Goal: Answer question/provide support

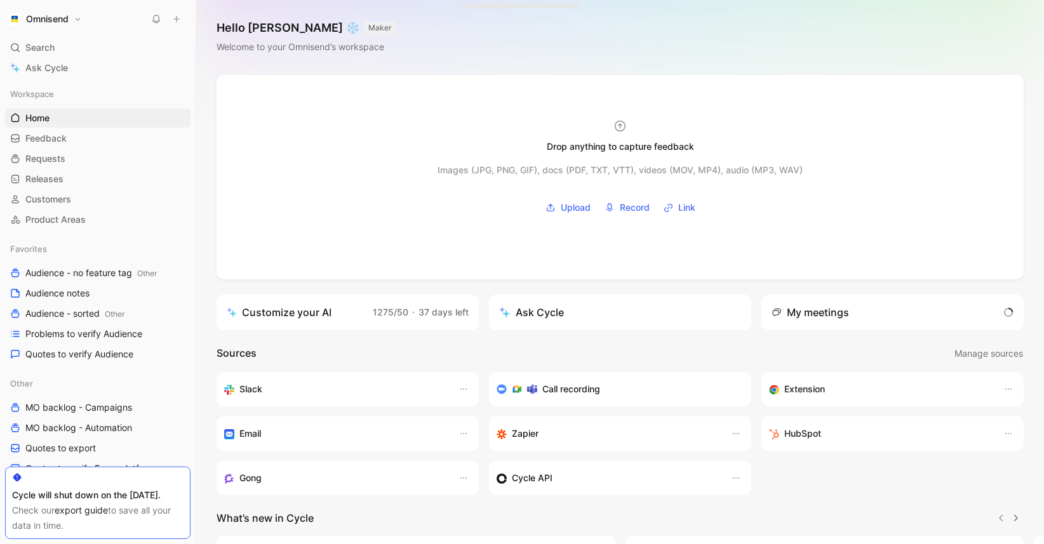
click at [814, 314] on div "My meetings" at bounding box center [810, 312] width 77 height 15
click at [880, 311] on div "My meetings 1 ongoing meeting" at bounding box center [893, 313] width 262 height 36
click at [829, 309] on div "My meetings" at bounding box center [810, 312] width 77 height 15
click at [953, 307] on span "1 ongoing meeting" at bounding box center [964, 312] width 92 height 15
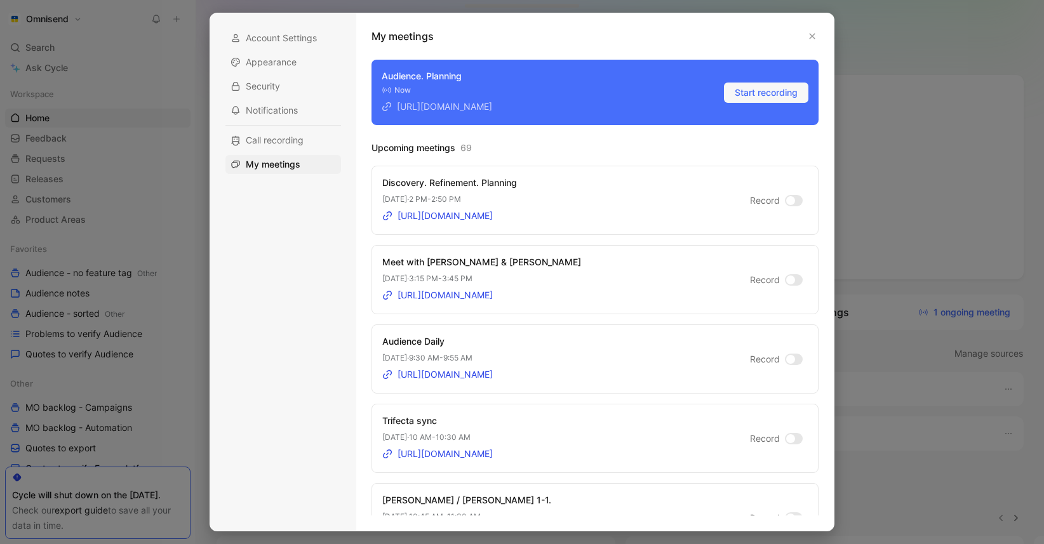
scroll to position [64, 0]
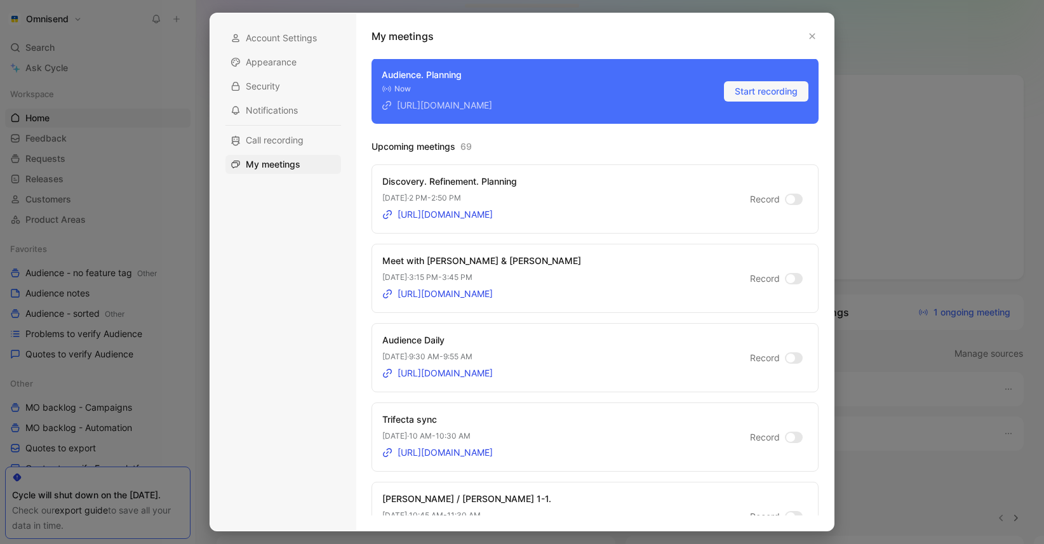
click at [795, 274] on div at bounding box center [794, 278] width 18 height 11
click at [0, 0] on input "Record" at bounding box center [0, 0] width 0 height 0
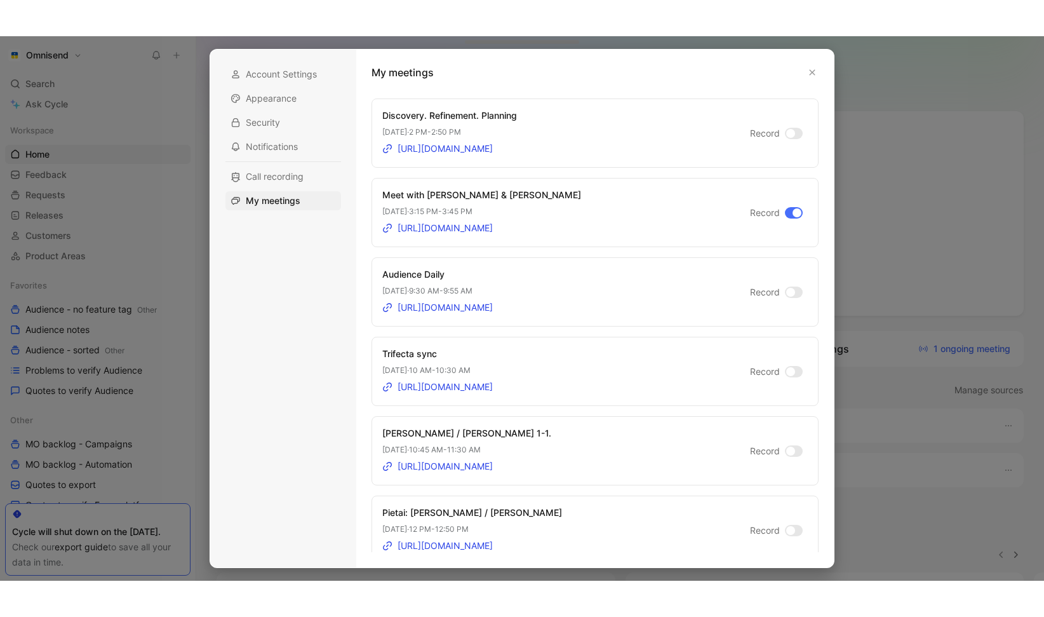
scroll to position [0, 0]
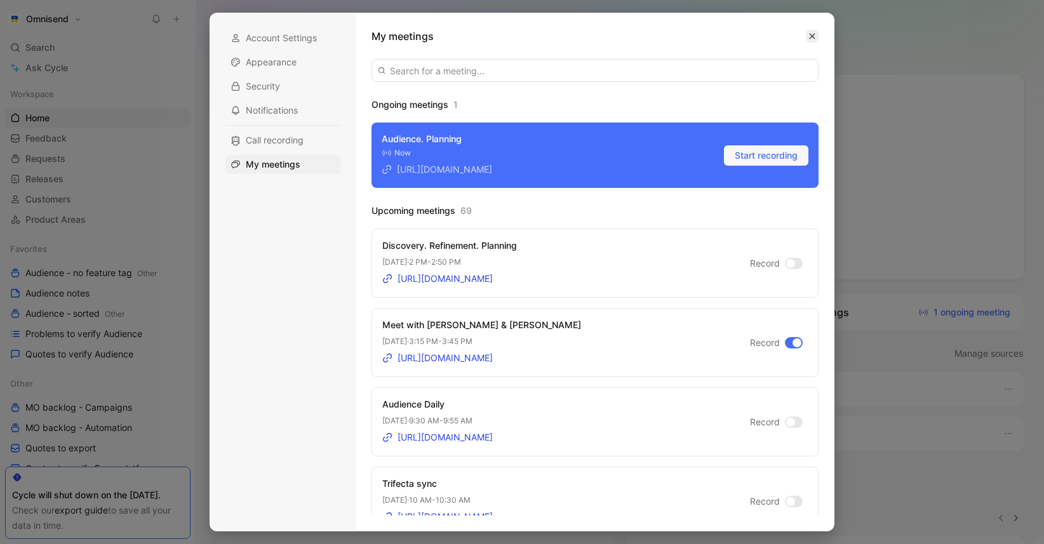
click at [812, 36] on icon "button" at bounding box center [813, 37] width 6 height 6
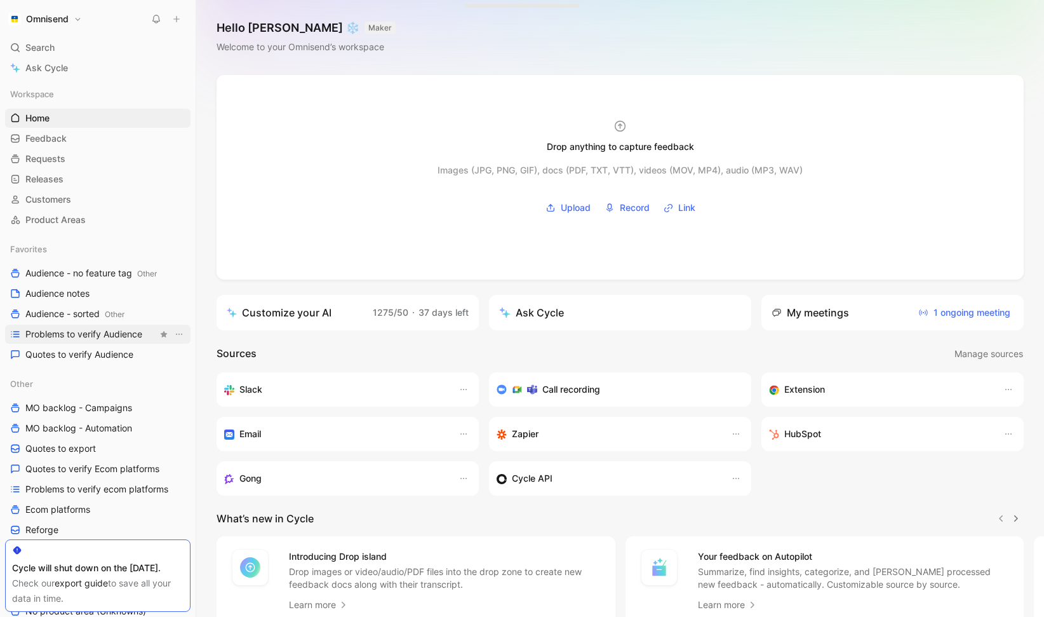
click at [110, 334] on span "Problems to verify Audience" at bounding box center [83, 334] width 117 height 13
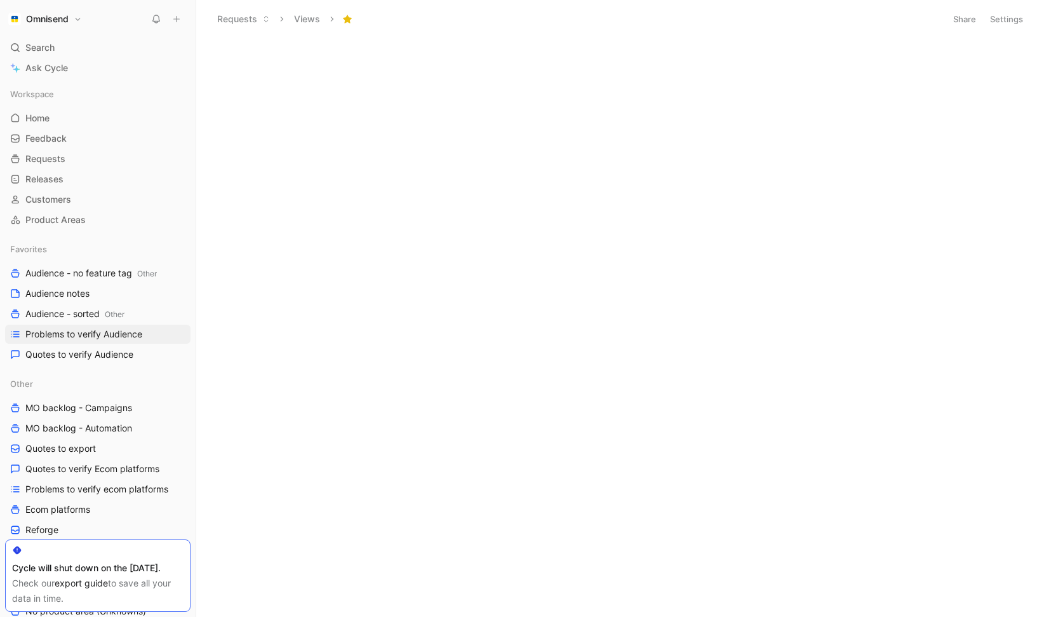
click at [342, 264] on div at bounding box center [620, 327] width 848 height 579
click at [113, 356] on span "Quotes to verify Audience" at bounding box center [79, 354] width 108 height 13
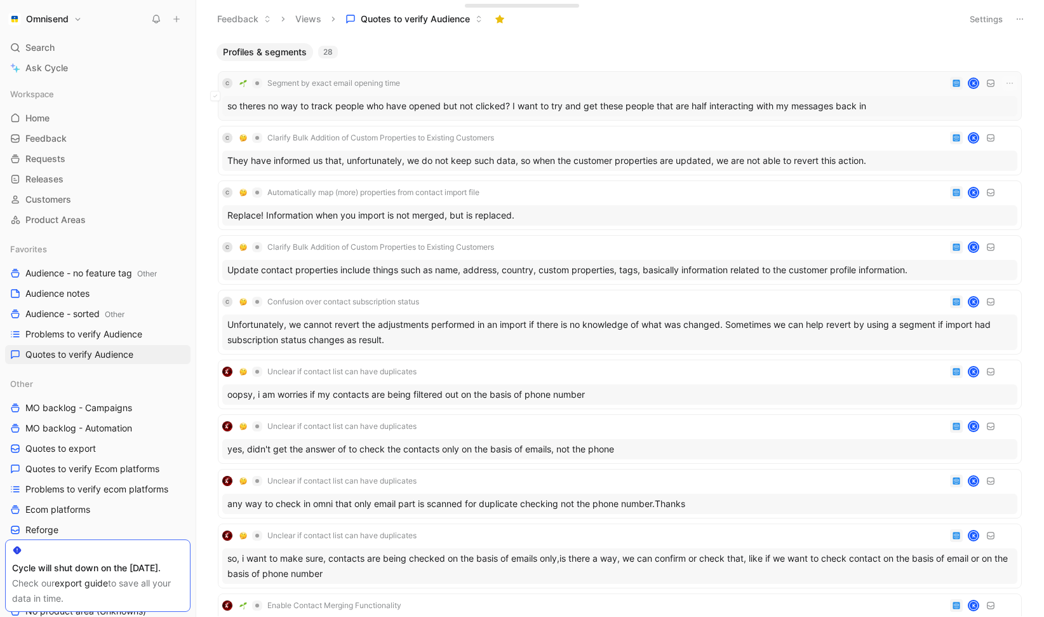
click at [579, 98] on div "so theres no way to track people who have opened but not clicked? I want to try…" at bounding box center [619, 106] width 795 height 20
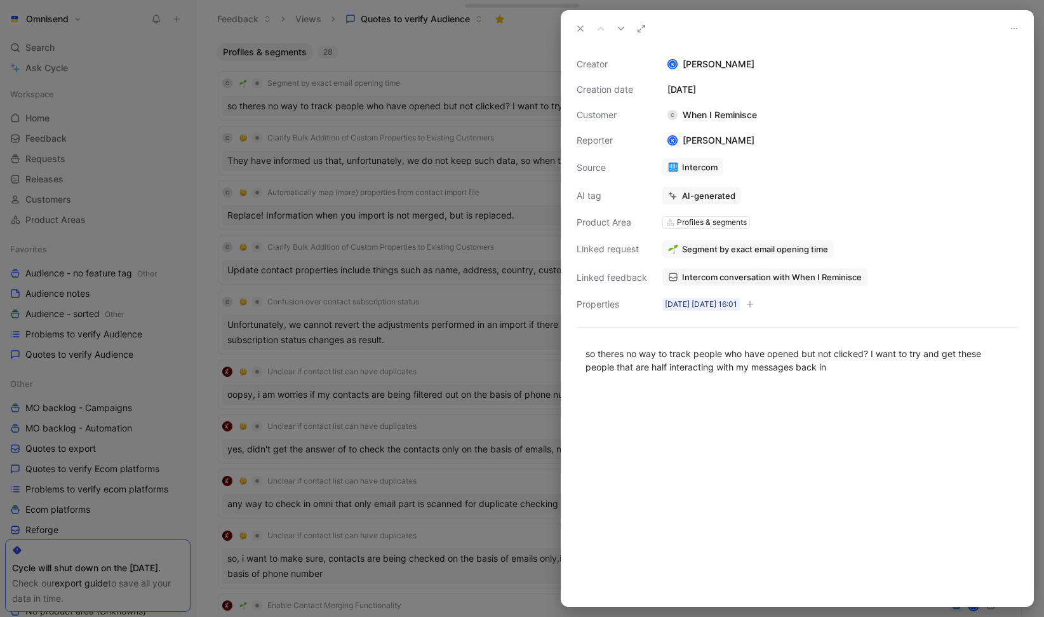
click at [741, 279] on span "Intercom conversation with When I Reminisce" at bounding box center [772, 276] width 180 height 11
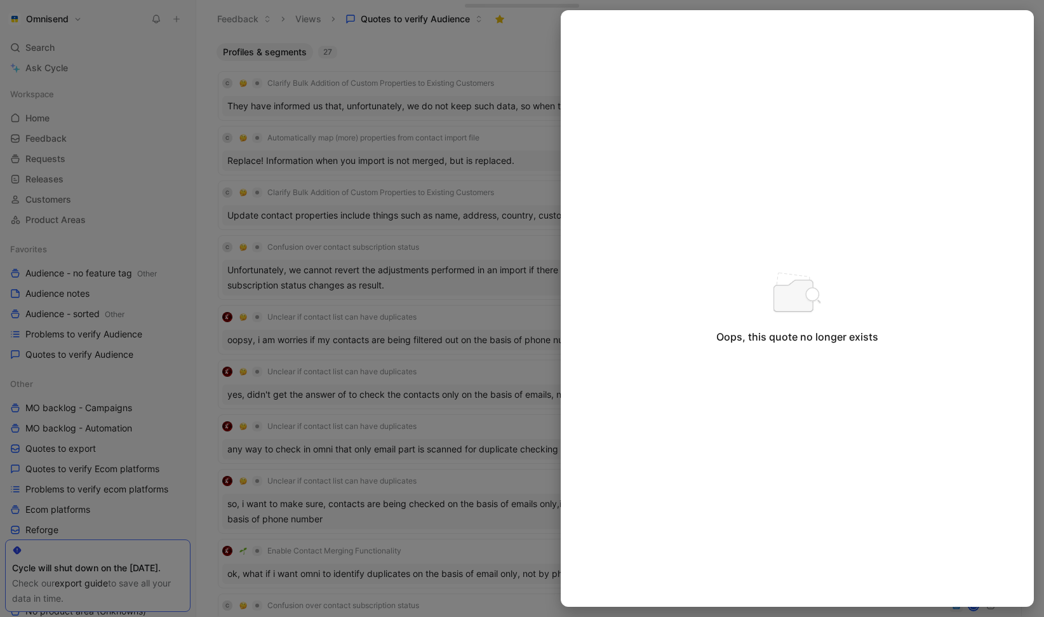
click at [484, 88] on div at bounding box center [522, 308] width 1044 height 617
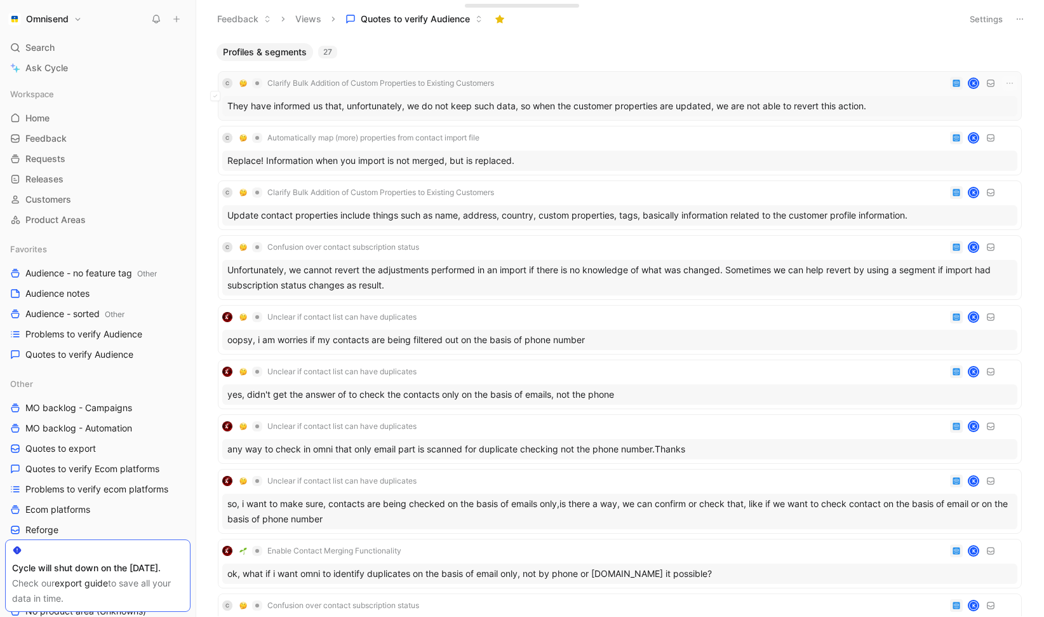
click at [513, 100] on div "They have informed us that, unfortunately, we do not keep such data, so when th…" at bounding box center [619, 106] width 795 height 20
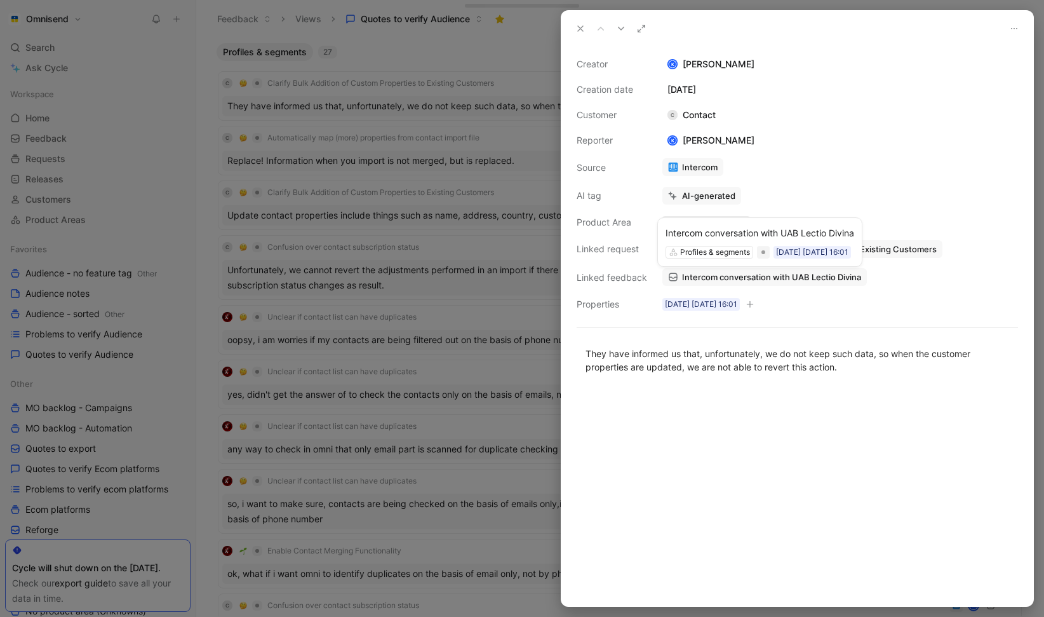
click at [768, 276] on span "Intercom conversation with UAB Lectio Divina" at bounding box center [771, 276] width 179 height 11
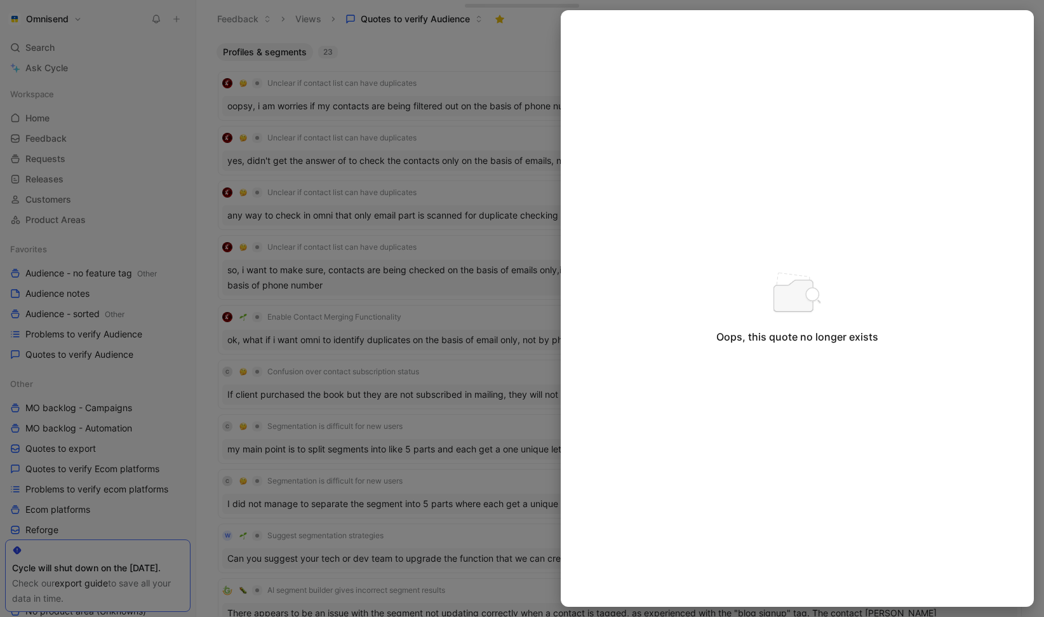
click at [524, 51] on div at bounding box center [522, 308] width 1044 height 617
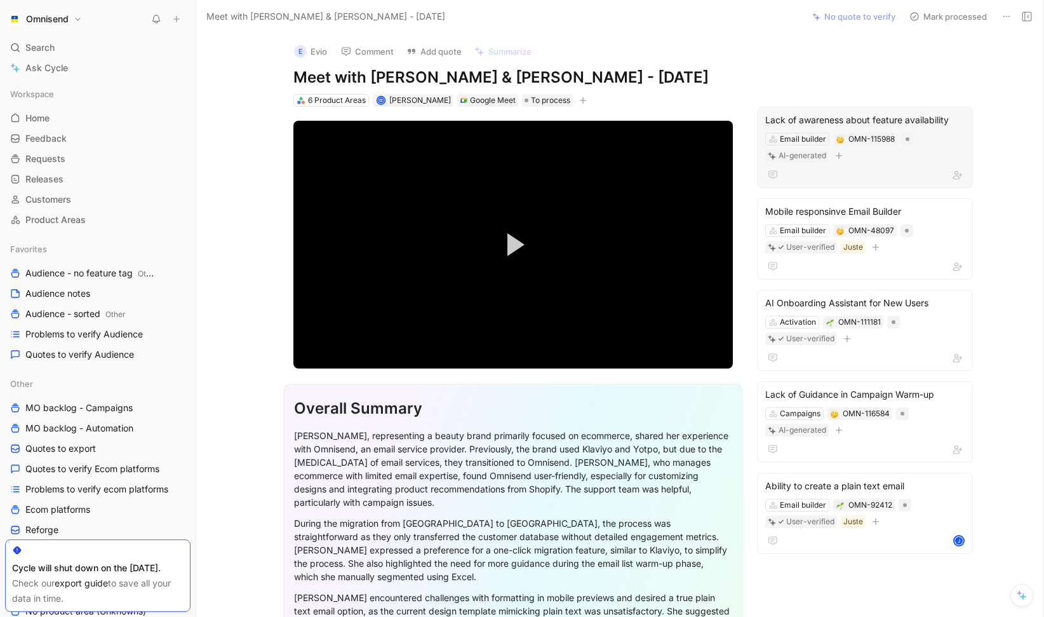
click at [857, 170] on div at bounding box center [864, 174] width 199 height 15
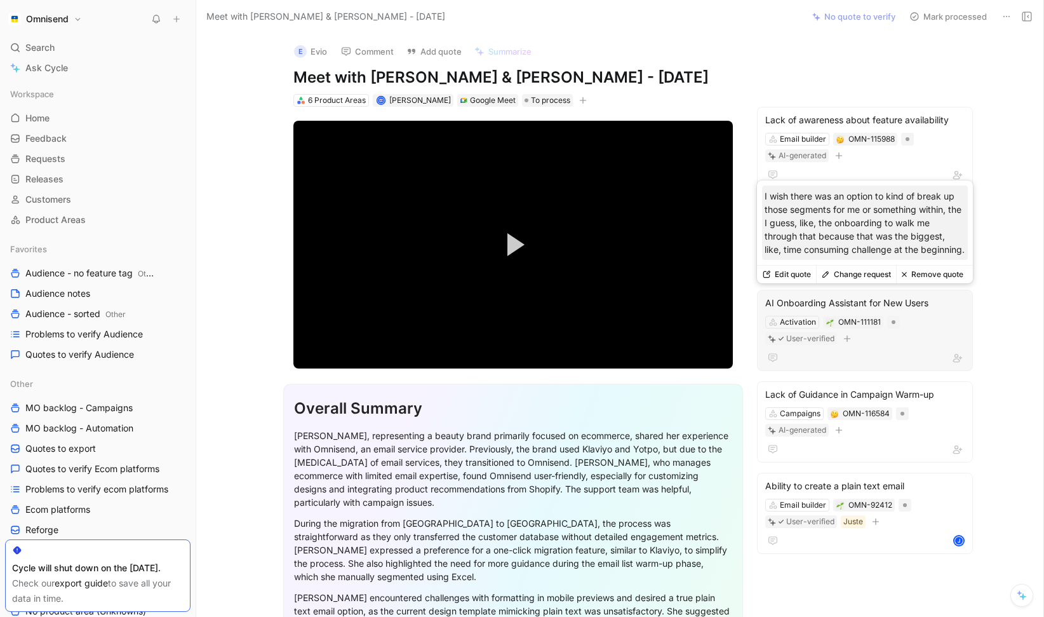
drag, startPoint x: 813, startPoint y: 250, endPoint x: 762, endPoint y: 184, distance: 83.7
click at [762, 185] on div "I wish there was an option to kind of break up those segments for me or somethi…" at bounding box center [865, 222] width 206 height 74
copy p "I wish there was an option to kind of break up those segments for me or somethi…"
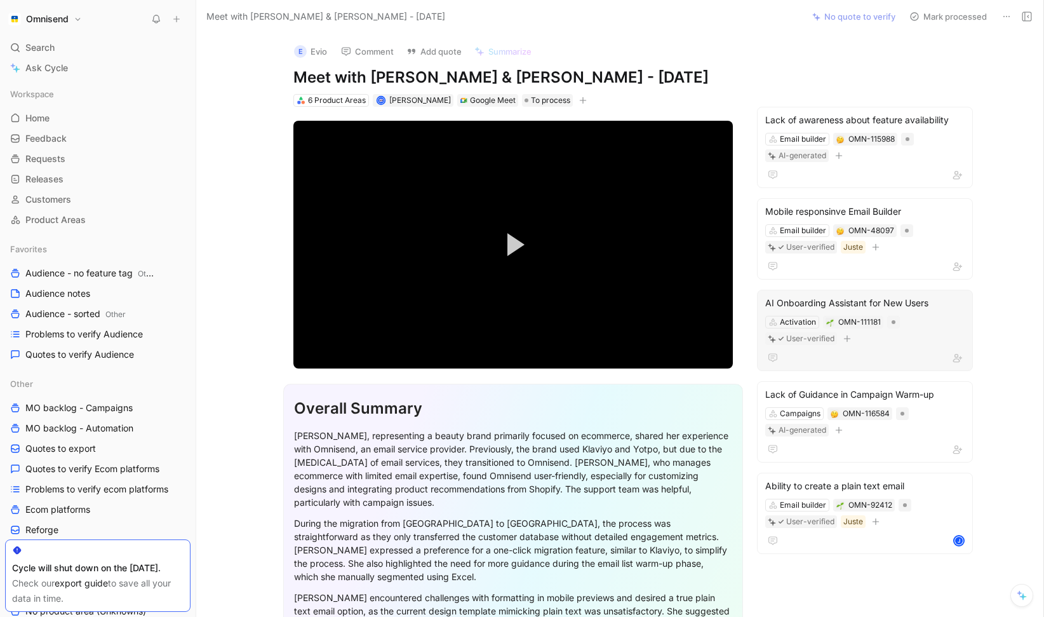
click at [937, 326] on div "Activation OMN-111181 User-verified" at bounding box center [865, 330] width 202 height 32
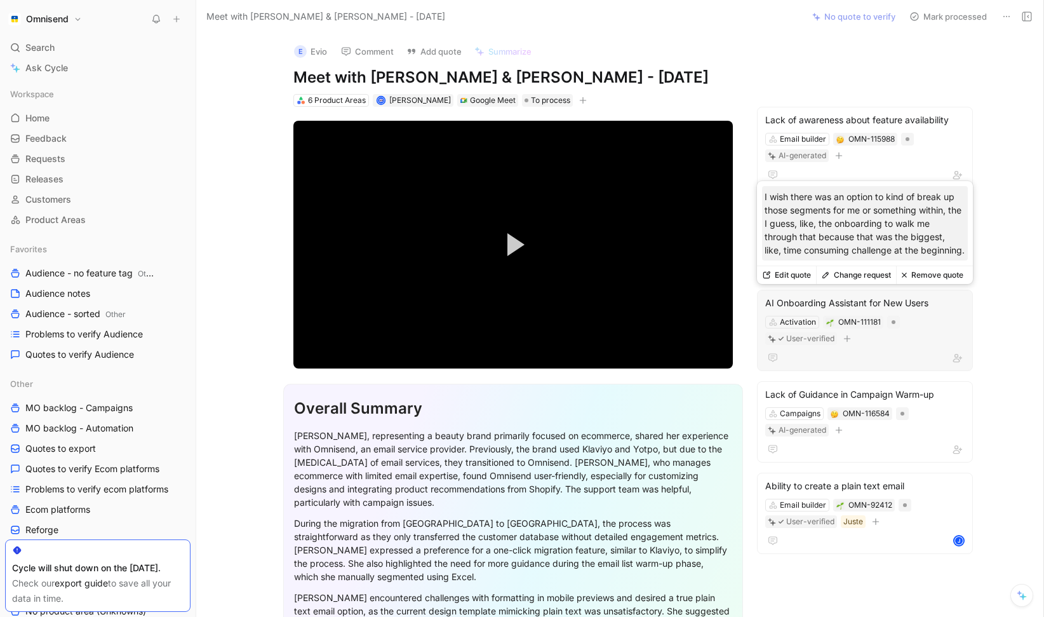
click at [857, 299] on div "AI Onboarding Assistant for New Users" at bounding box center [864, 302] width 199 height 15
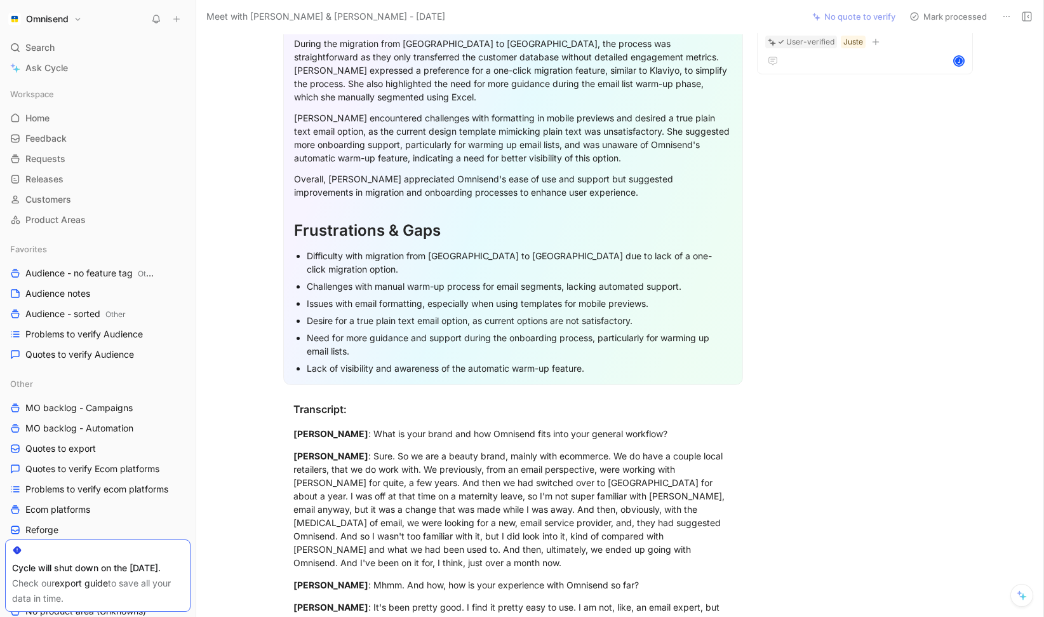
scroll to position [481, 0]
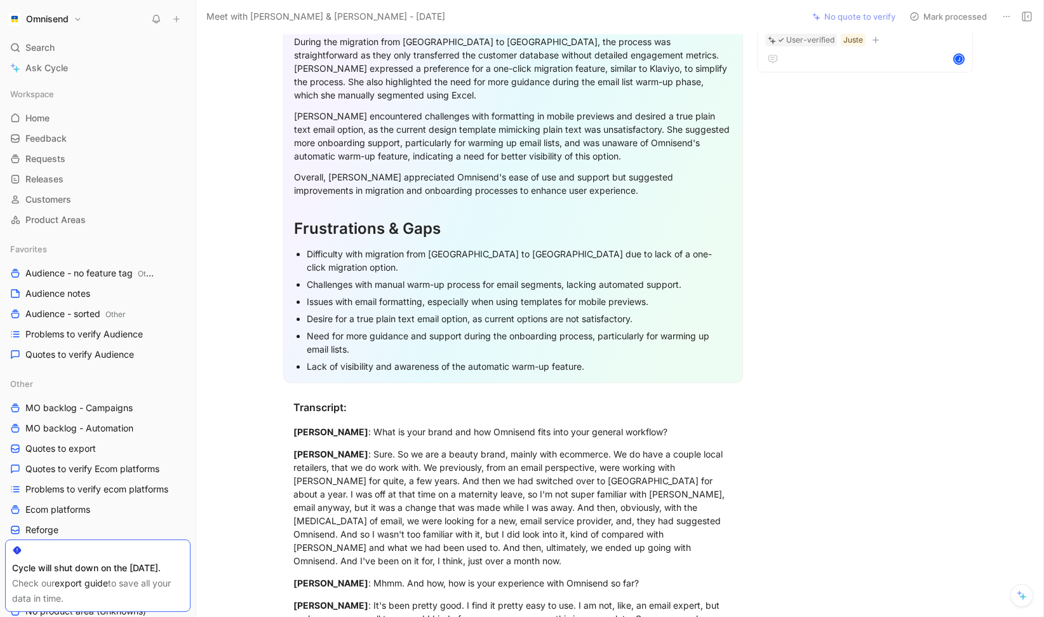
click at [836, 244] on div "E Evio Comment Add quote Summarize Meet with Lukas I Omnisend & Elizabeth - 10/…" at bounding box center [619, 325] width 847 height 584
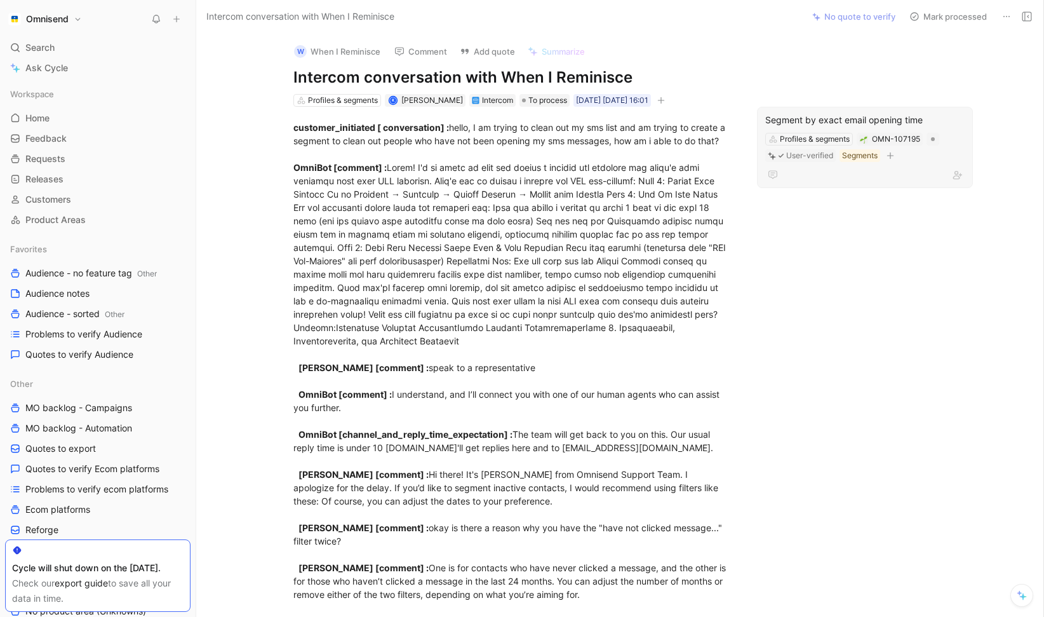
click at [903, 122] on div "Segment by exact email opening time" at bounding box center [864, 119] width 199 height 15
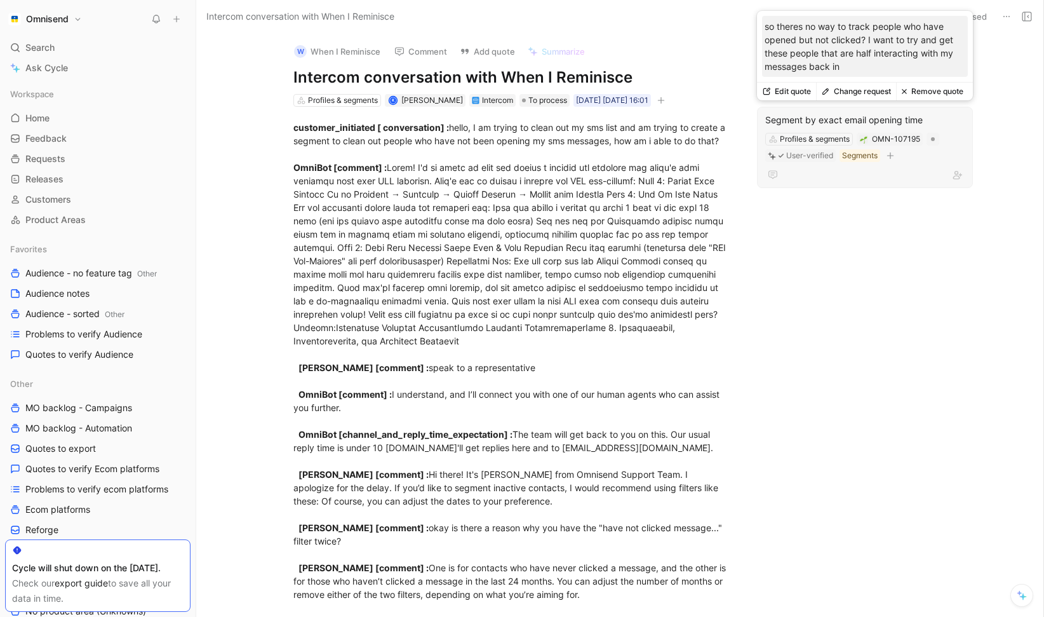
click at [949, 98] on button "Remove quote" at bounding box center [932, 92] width 72 height 18
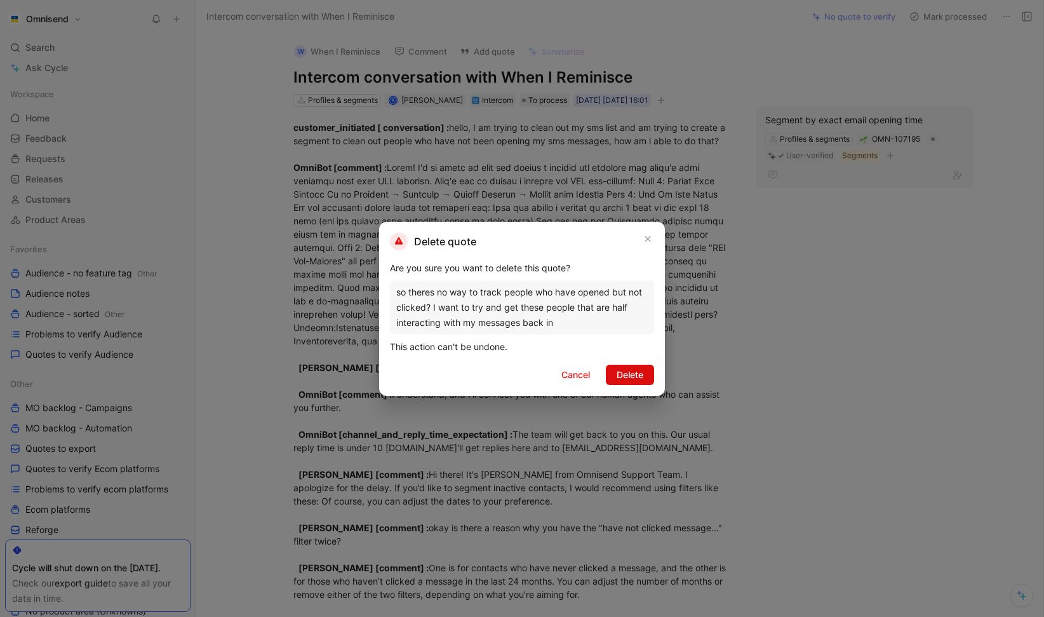
click at [650, 372] on button "Delete" at bounding box center [630, 375] width 48 height 20
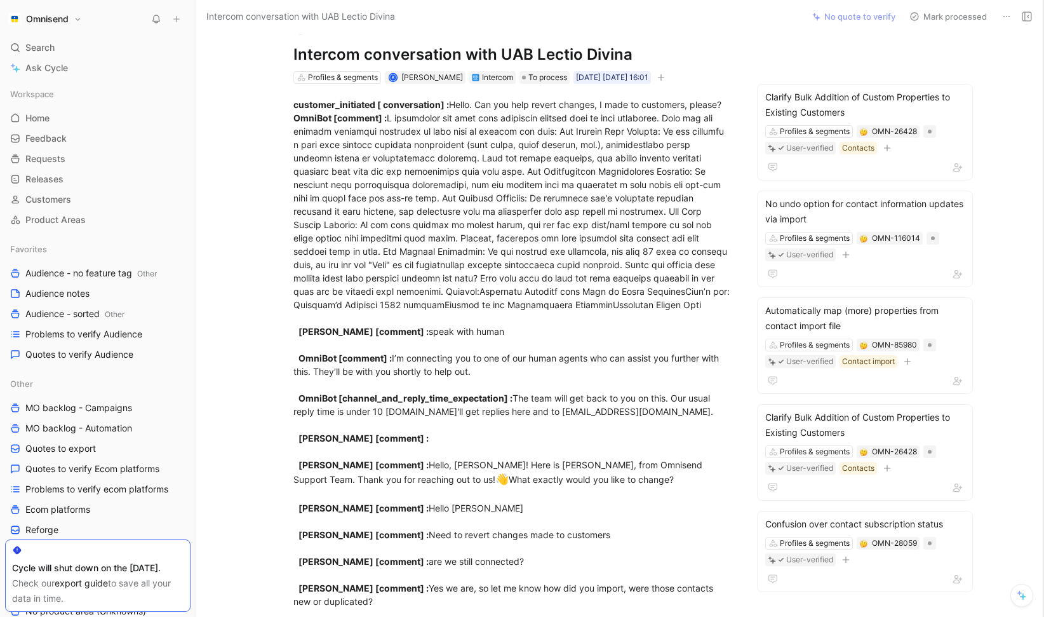
scroll to position [30, 0]
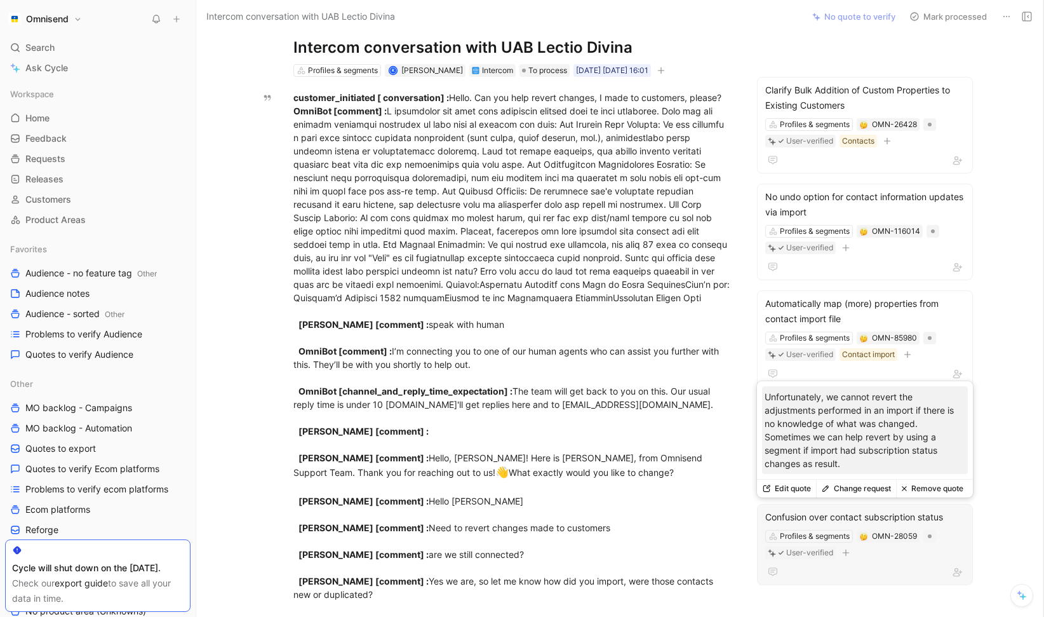
click at [919, 491] on button "Remove quote" at bounding box center [932, 489] width 72 height 18
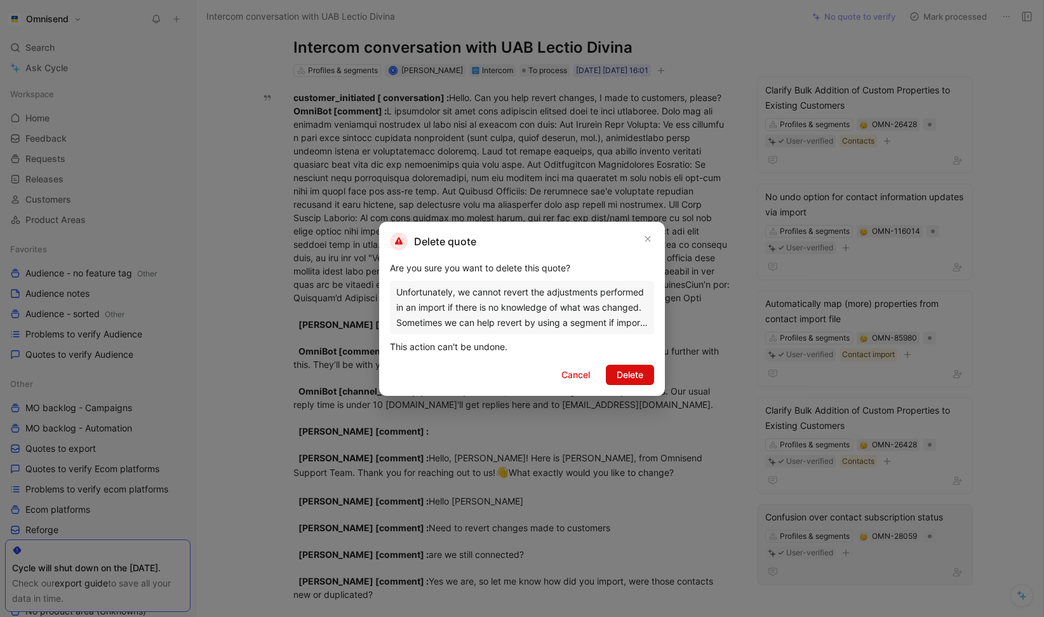
click at [622, 376] on span "Delete" at bounding box center [630, 374] width 27 height 15
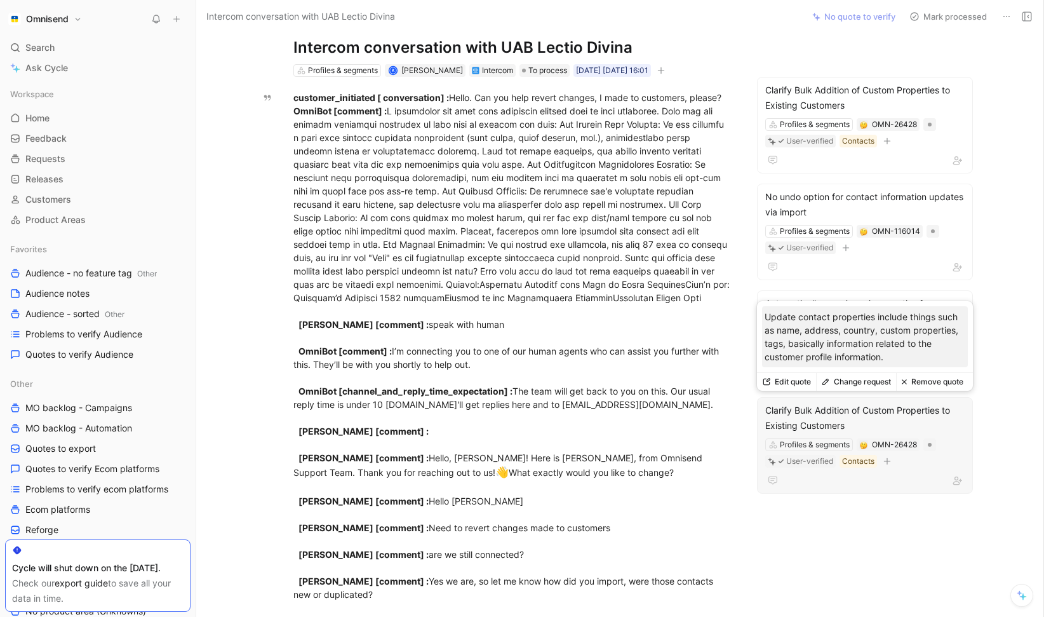
click at [930, 387] on button "Remove quote" at bounding box center [932, 382] width 72 height 18
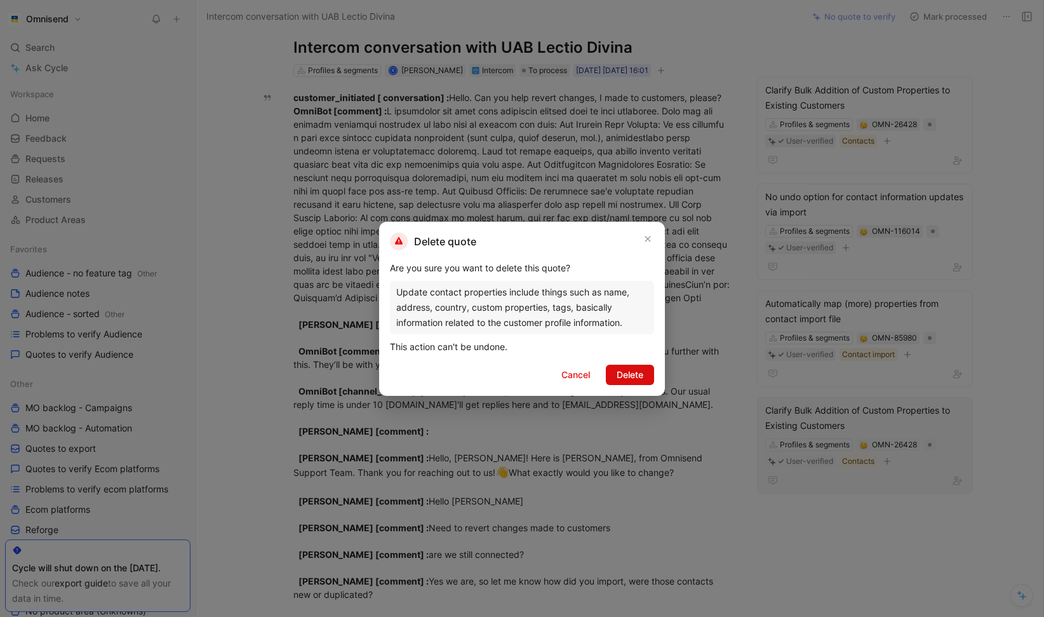
click at [638, 376] on span "Delete" at bounding box center [630, 374] width 27 height 15
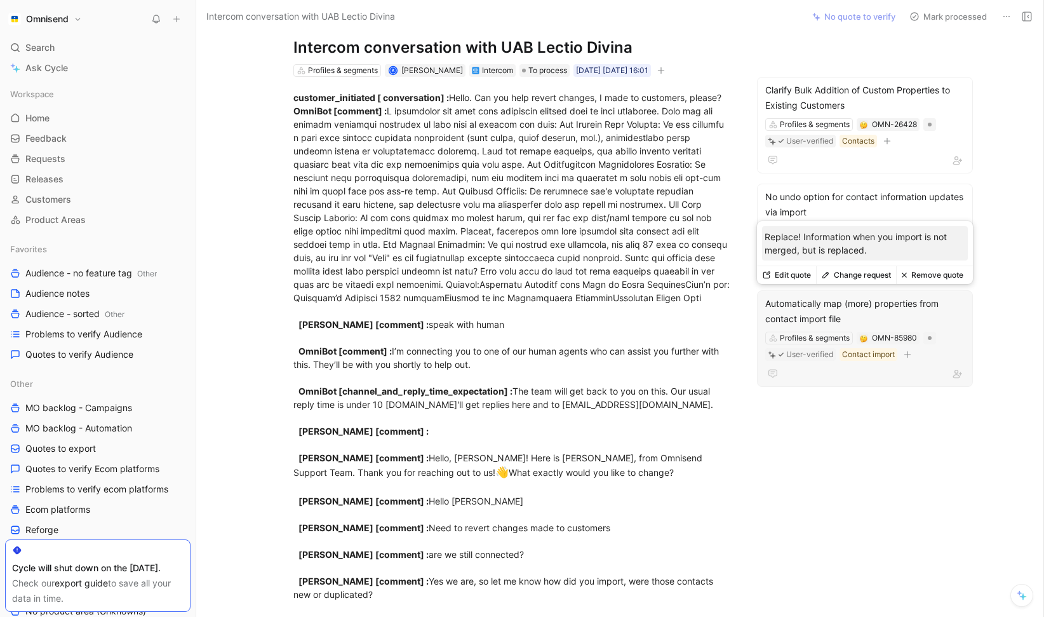
click at [942, 273] on button "Remove quote" at bounding box center [932, 275] width 72 height 18
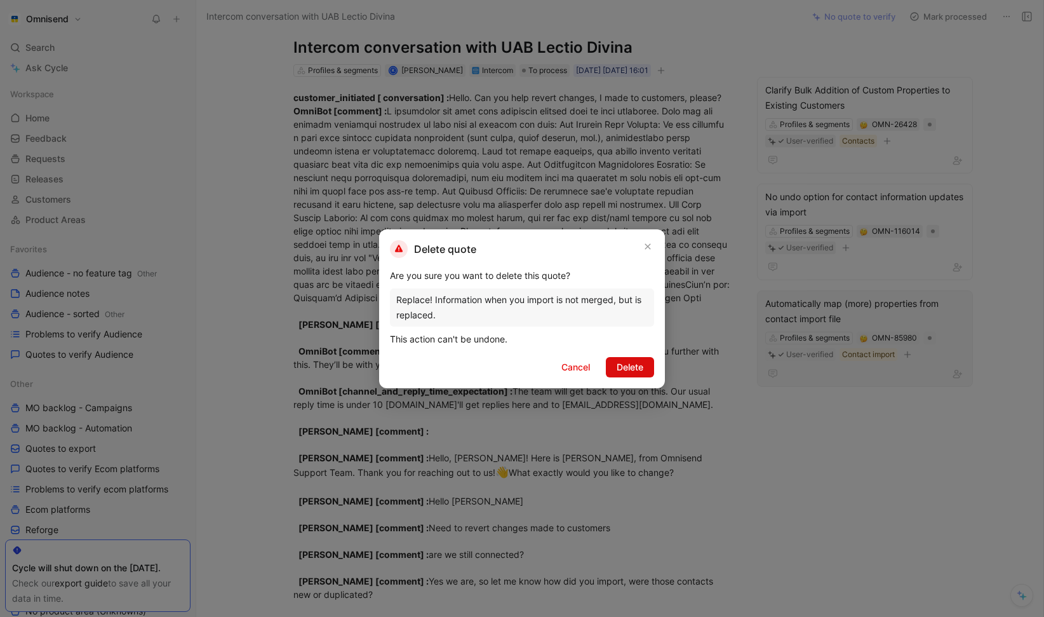
click at [645, 370] on button "Delete" at bounding box center [630, 367] width 48 height 20
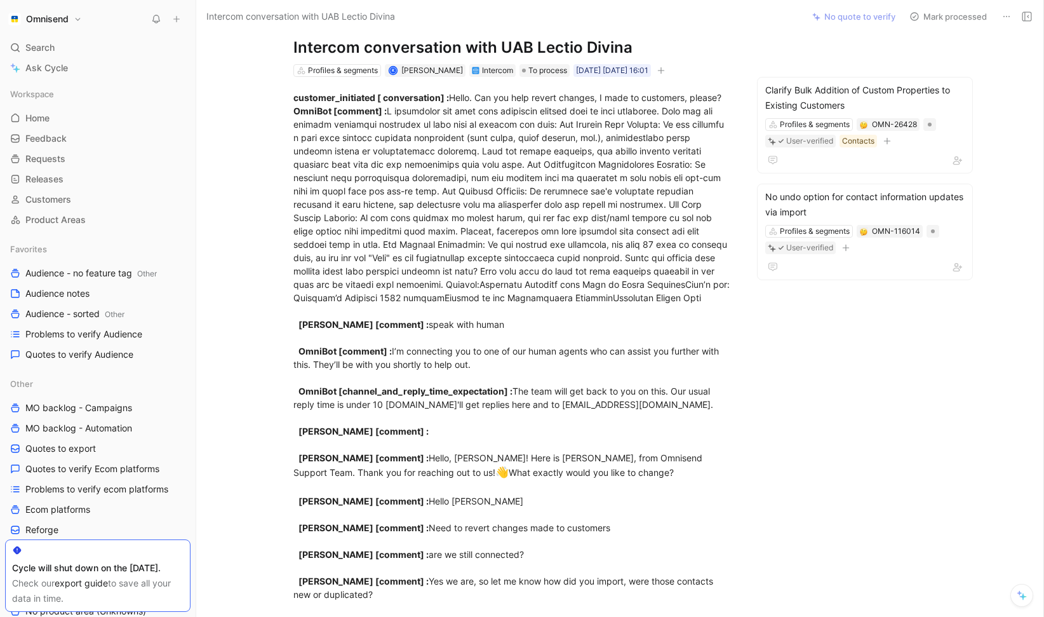
scroll to position [0, 0]
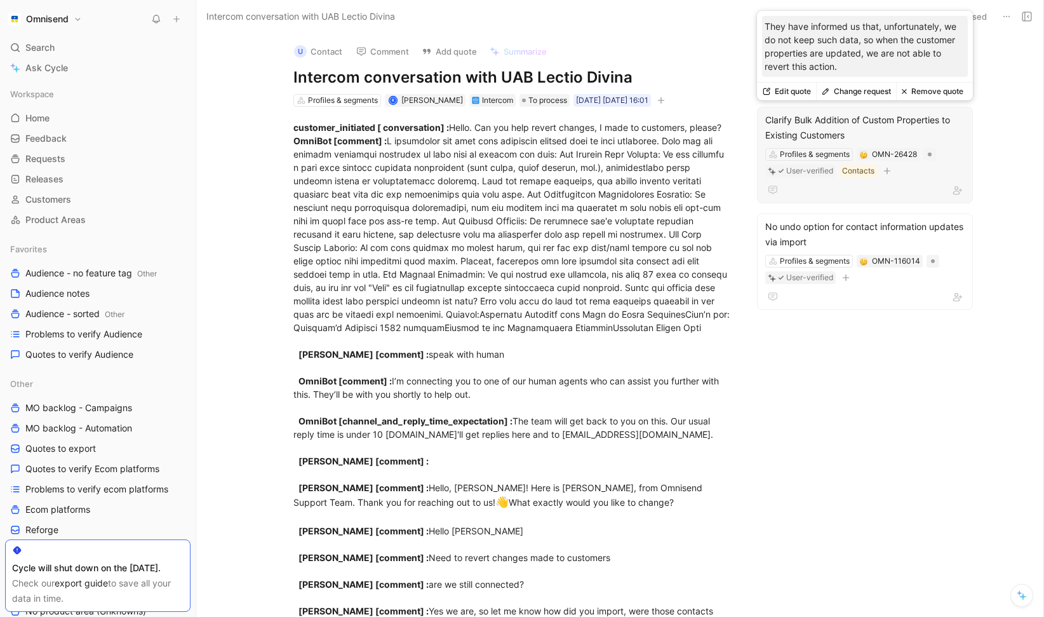
click at [921, 97] on button "Remove quote" at bounding box center [932, 92] width 72 height 18
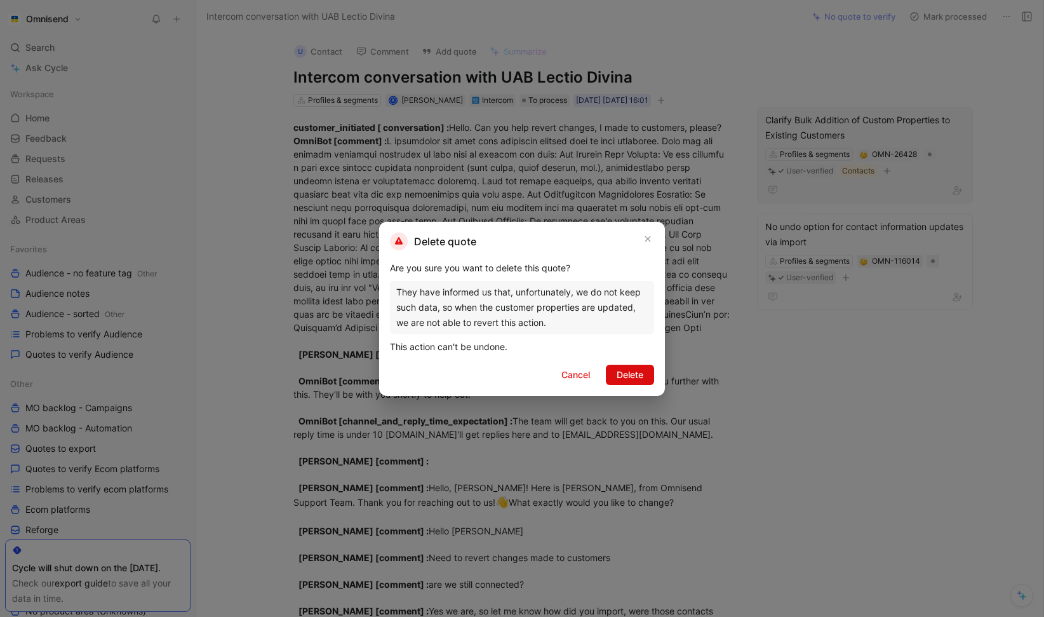
click at [643, 380] on button "Delete" at bounding box center [630, 375] width 48 height 20
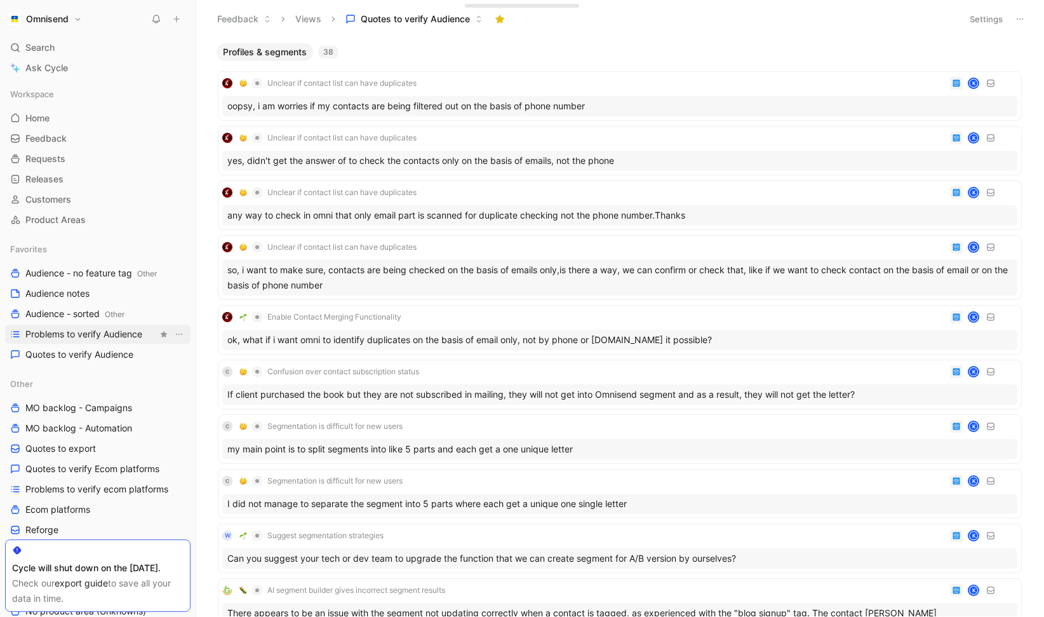
click at [130, 337] on span "Problems to verify Audience" at bounding box center [83, 334] width 117 height 13
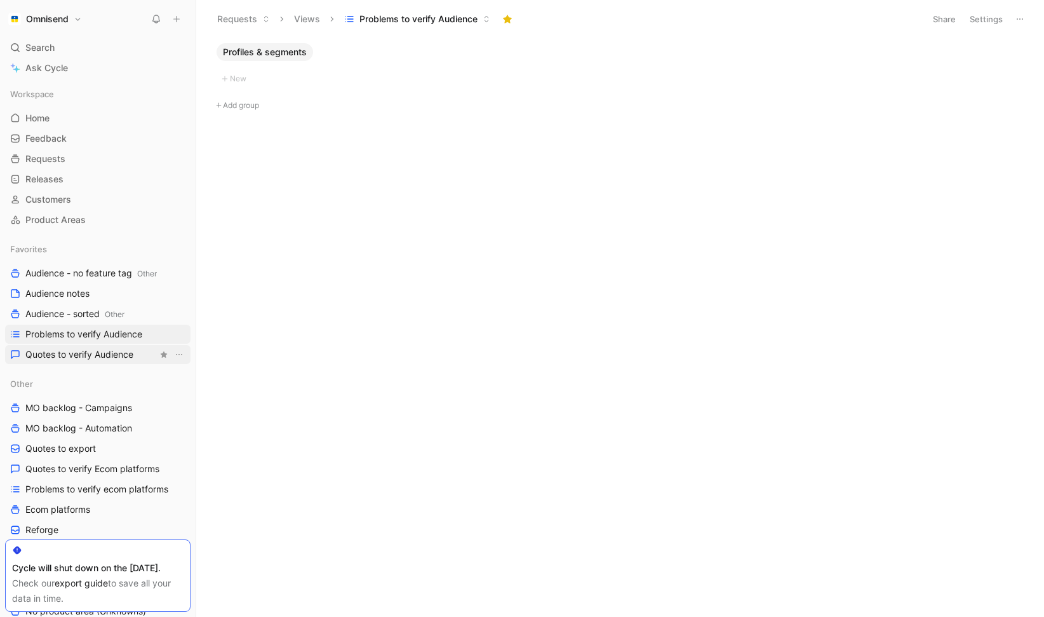
click at [115, 358] on span "Quotes to verify Audience" at bounding box center [79, 354] width 108 height 13
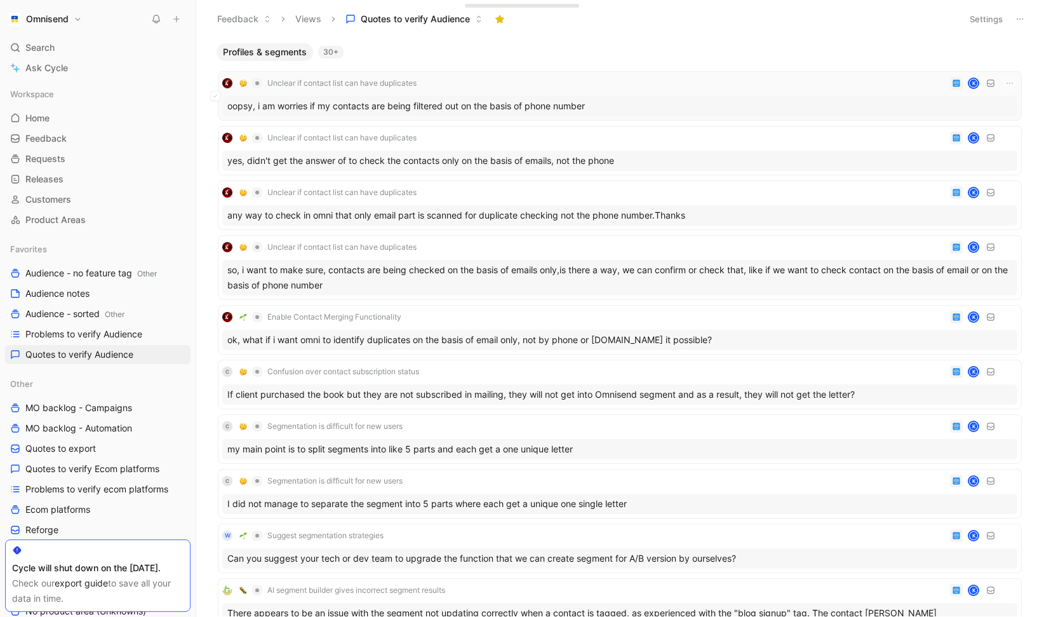
click at [576, 109] on div "oopsy, i am worries if my contacts are being filtered out on the basis of phone…" at bounding box center [619, 106] width 795 height 20
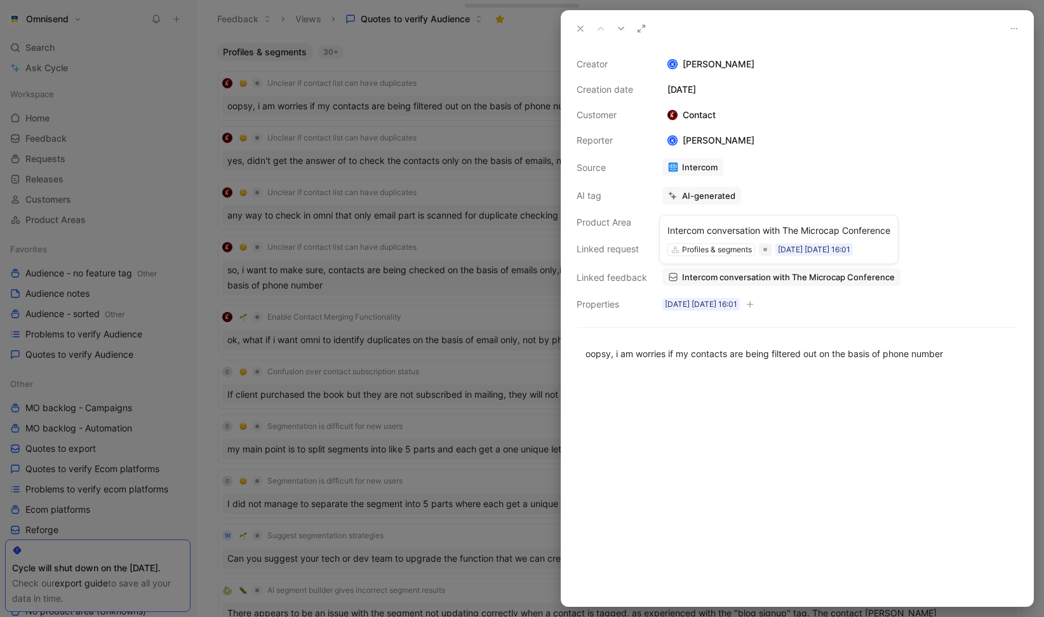
click at [760, 275] on span "Intercom conversation with The Microcap Conference" at bounding box center [788, 276] width 213 height 11
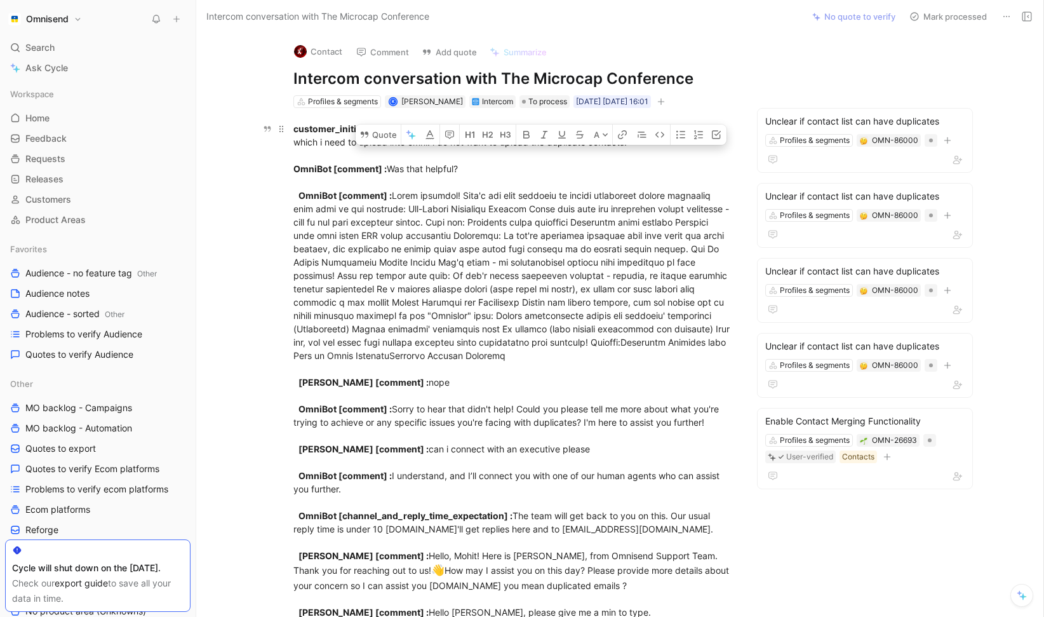
drag, startPoint x: 632, startPoint y: 142, endPoint x: 451, endPoint y: 123, distance: 182.0
click at [375, 124] on button "Quote" at bounding box center [378, 134] width 45 height 20
